Goal: Task Accomplishment & Management: Complete application form

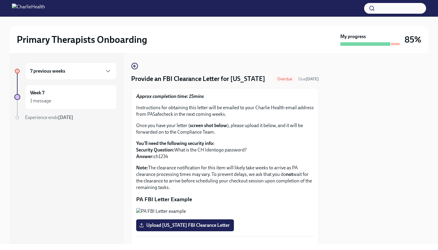
click at [86, 72] on div "7 previous weeks" at bounding box center [71, 71] width 82 height 7
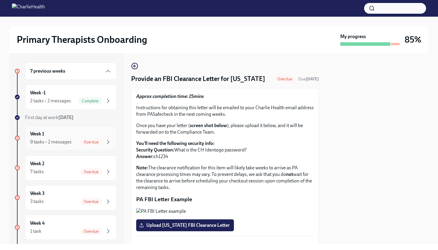
click at [89, 142] on span "Overdue" at bounding box center [91, 142] width 22 height 4
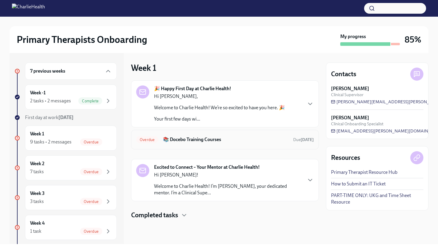
click at [203, 139] on h6 "📚 Docebo Training Courses" at bounding box center [226, 140] width 126 height 7
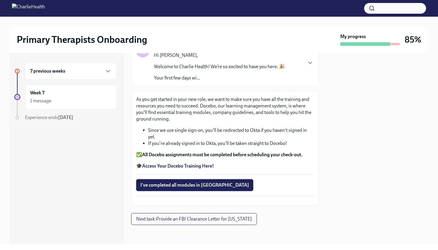
click at [184, 182] on span "I've completed all modules in [GEOGRAPHIC_DATA]" at bounding box center [194, 185] width 109 height 6
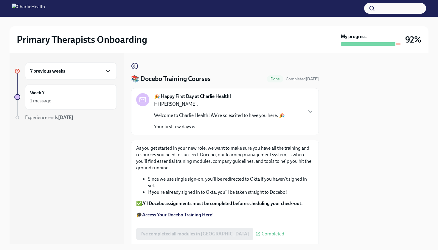
click at [105, 69] on icon "button" at bounding box center [108, 71] width 7 height 7
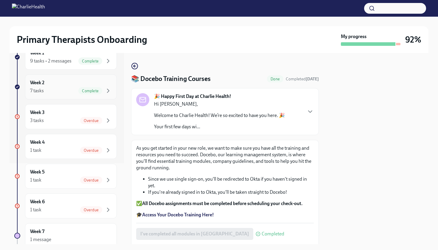
scroll to position [85, 0]
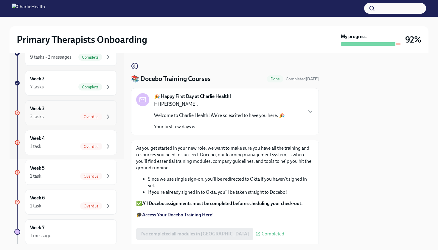
click at [97, 118] on span "Overdue" at bounding box center [91, 117] width 22 height 4
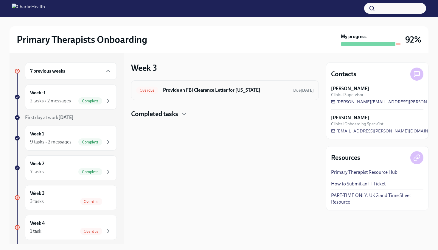
click at [184, 93] on h6 "Provide an FBI Clearance Letter for [US_STATE]" at bounding box center [226, 90] width 126 height 7
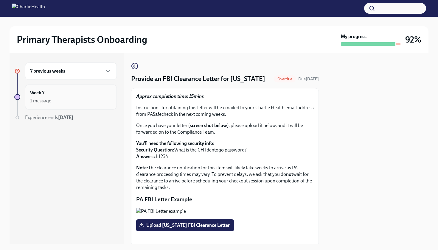
click at [86, 94] on div "Week 7 1 message" at bounding box center [71, 97] width 82 height 15
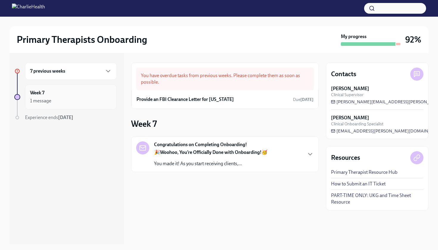
click at [74, 99] on div "1 message" at bounding box center [71, 100] width 82 height 7
click at [106, 72] on icon "button" at bounding box center [108, 71] width 7 height 7
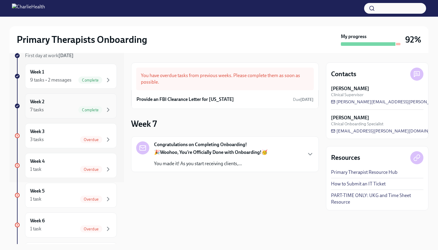
scroll to position [64, 0]
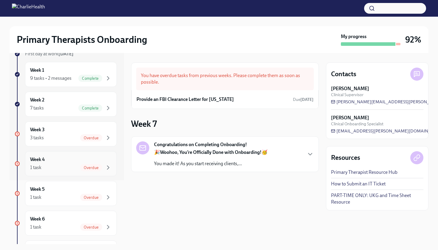
click at [76, 165] on div "1 task Overdue" at bounding box center [71, 167] width 82 height 7
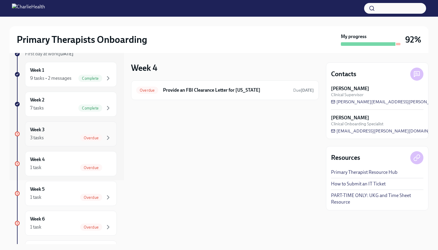
click at [91, 137] on span "Overdue" at bounding box center [91, 138] width 22 height 4
click at [185, 113] on icon "button" at bounding box center [184, 114] width 7 height 7
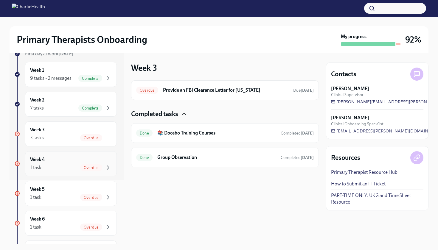
click at [95, 160] on div "Week 4 1 task Overdue" at bounding box center [71, 164] width 82 height 15
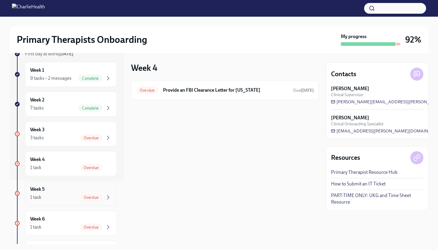
click at [97, 196] on span "Overdue" at bounding box center [91, 198] width 22 height 4
click at [99, 225] on div "Overdue" at bounding box center [91, 227] width 22 height 7
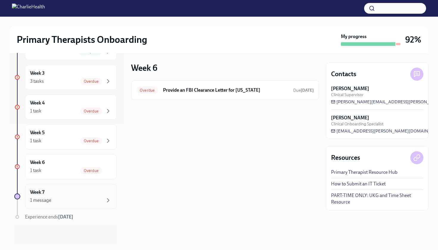
scroll to position [120, 0]
click at [86, 196] on div "Week 7 1 message" at bounding box center [71, 196] width 82 height 15
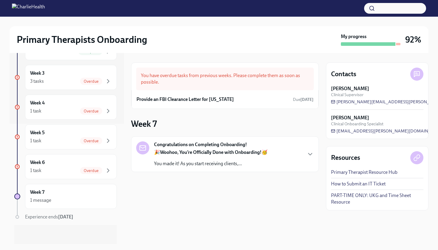
click at [372, 196] on link "PART-TIME ONLY: UKG and Time Sheet Resource" at bounding box center [377, 199] width 92 height 13
